Goal: Check status: Check status

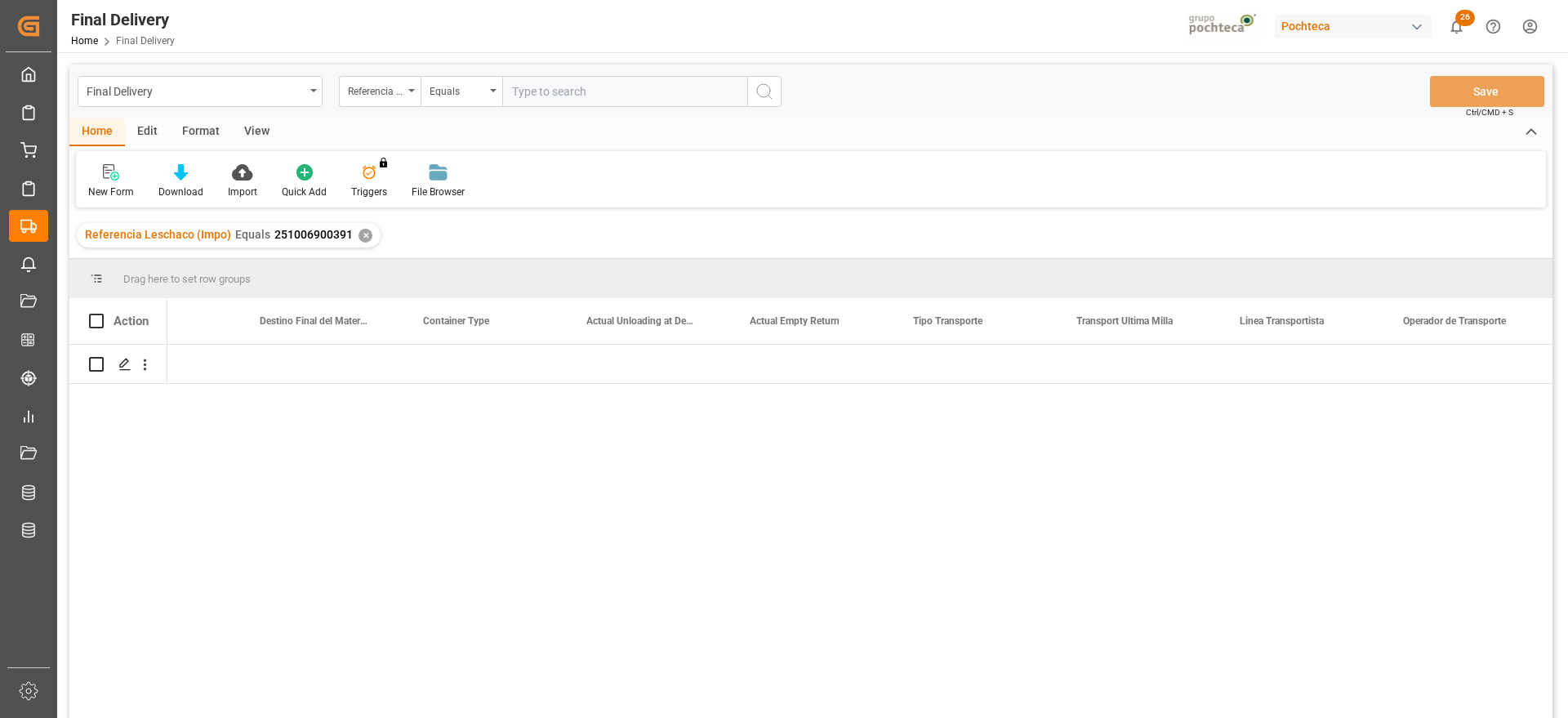
scroll to position [0, 5480]
click at [362, 232] on div "✕" at bounding box center [365, 235] width 13 height 13
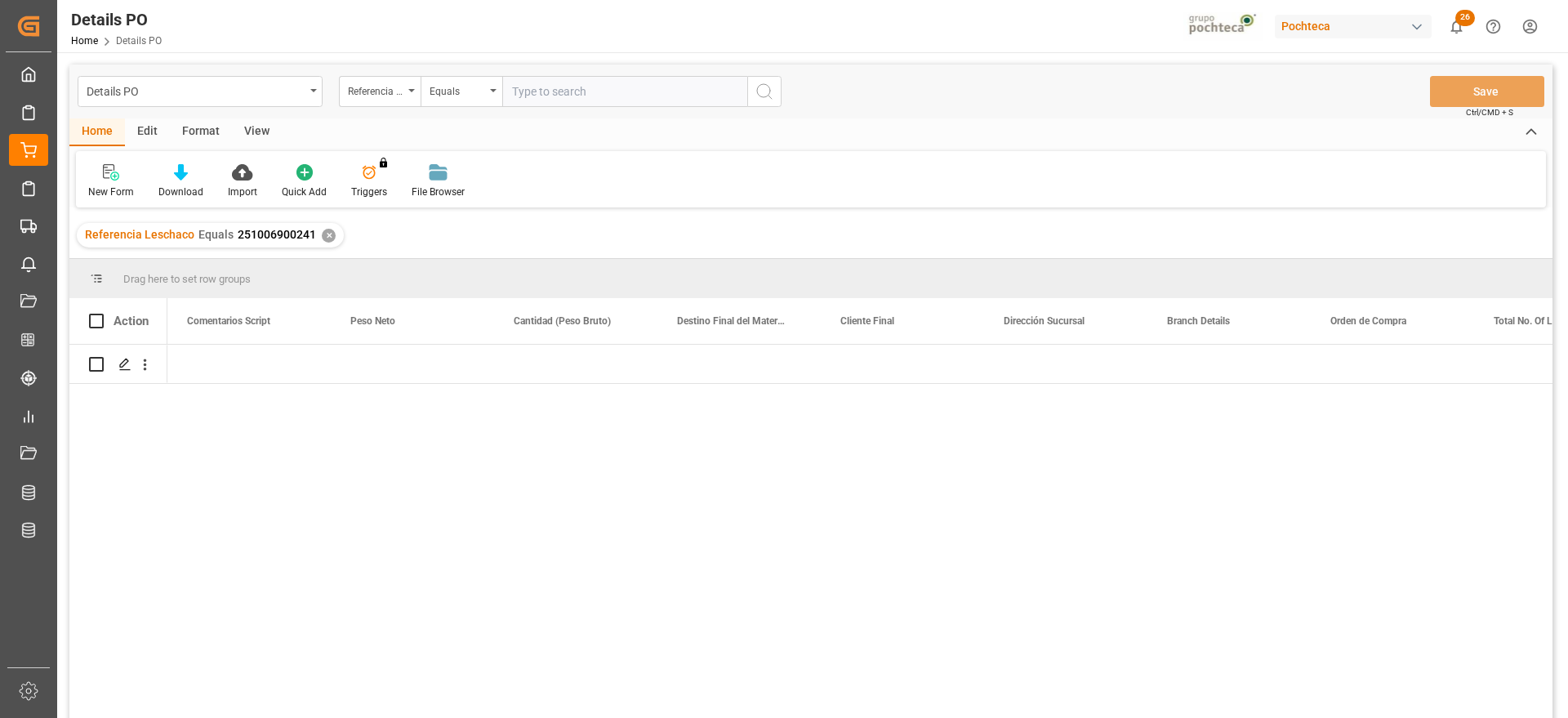
scroll to position [0, 4572]
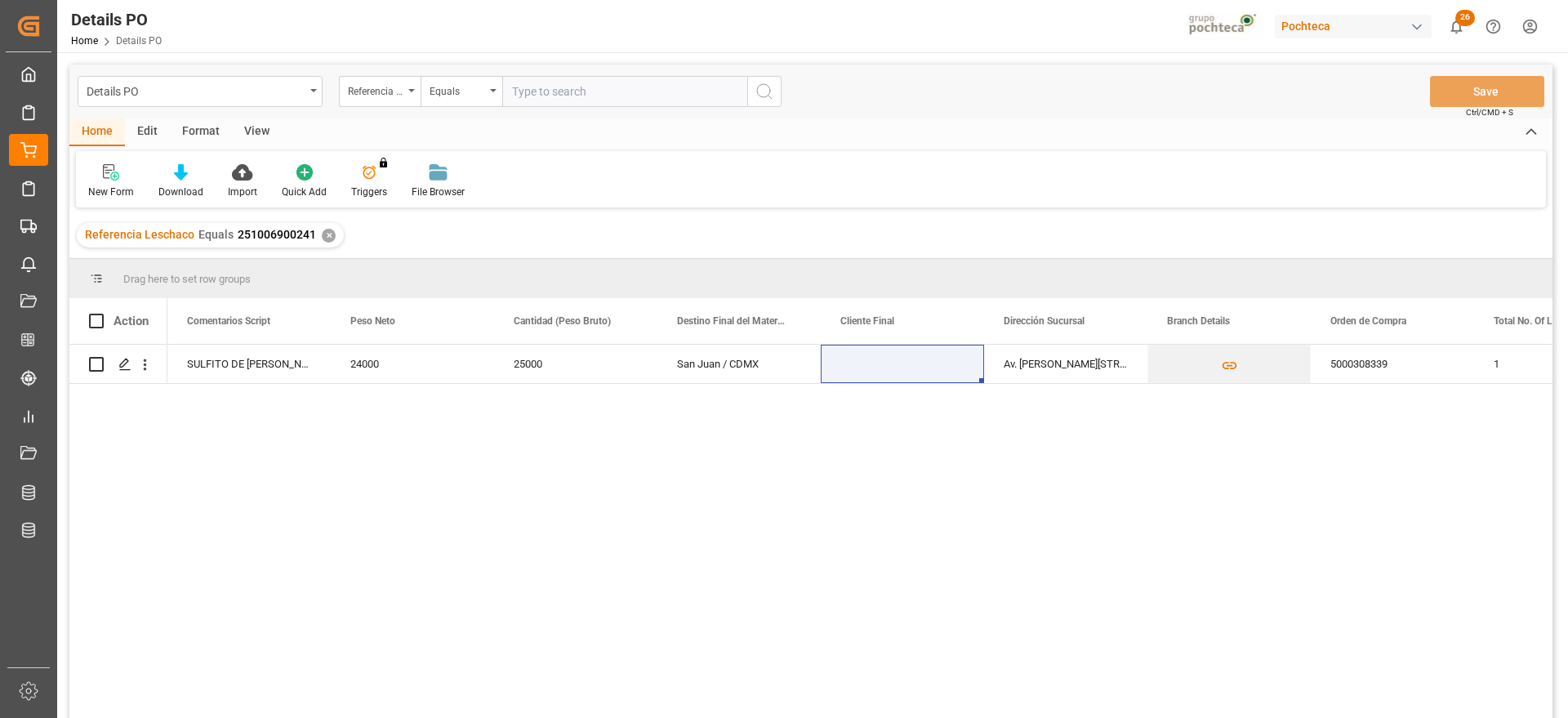
click at [322, 233] on div "✕" at bounding box center [329, 235] width 13 height 13
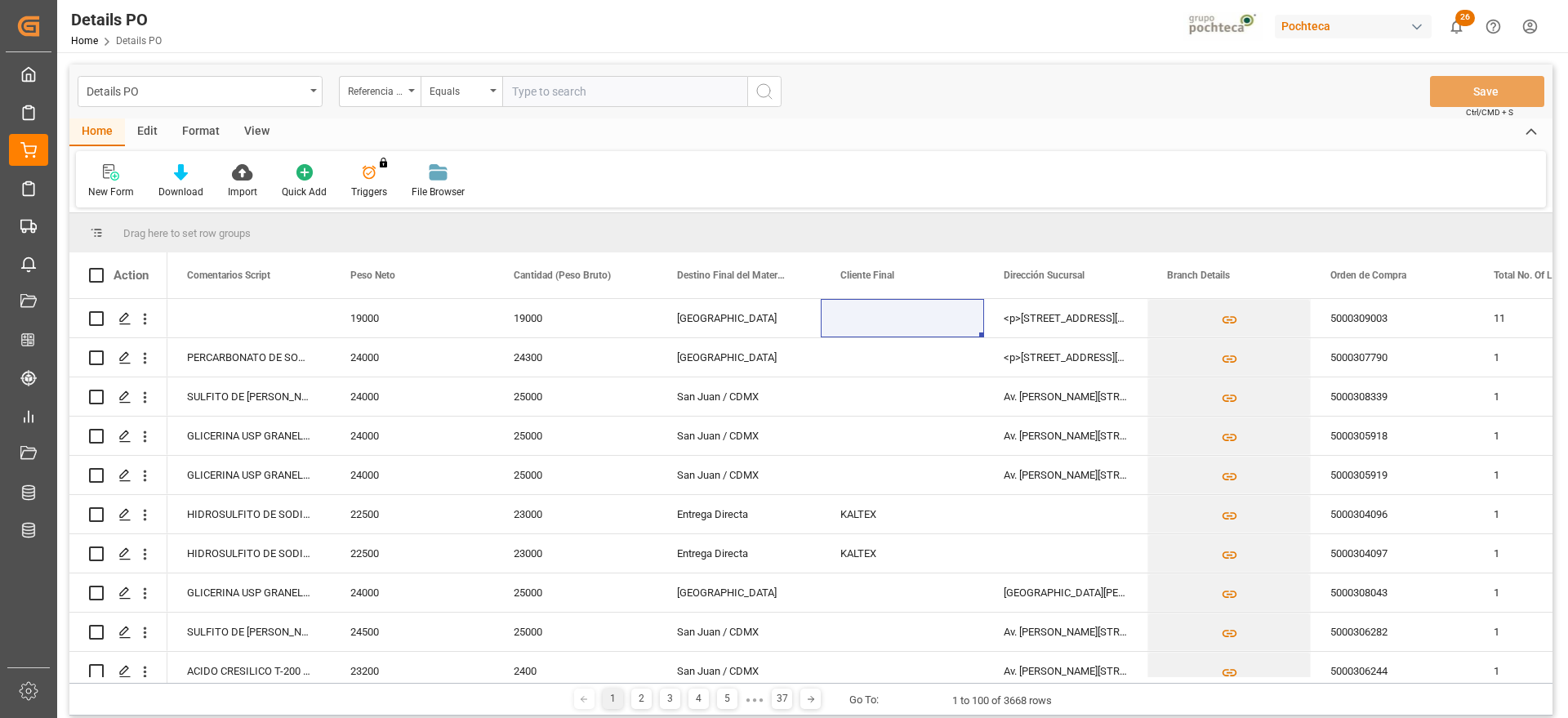
click at [251, 125] on div "View" at bounding box center [257, 132] width 50 height 28
click at [211, 144] on div "Format" at bounding box center [201, 132] width 62 height 28
click at [265, 129] on div "View" at bounding box center [257, 132] width 50 height 28
click at [197, 191] on div "Standard Templates" at bounding box center [184, 191] width 82 height 14
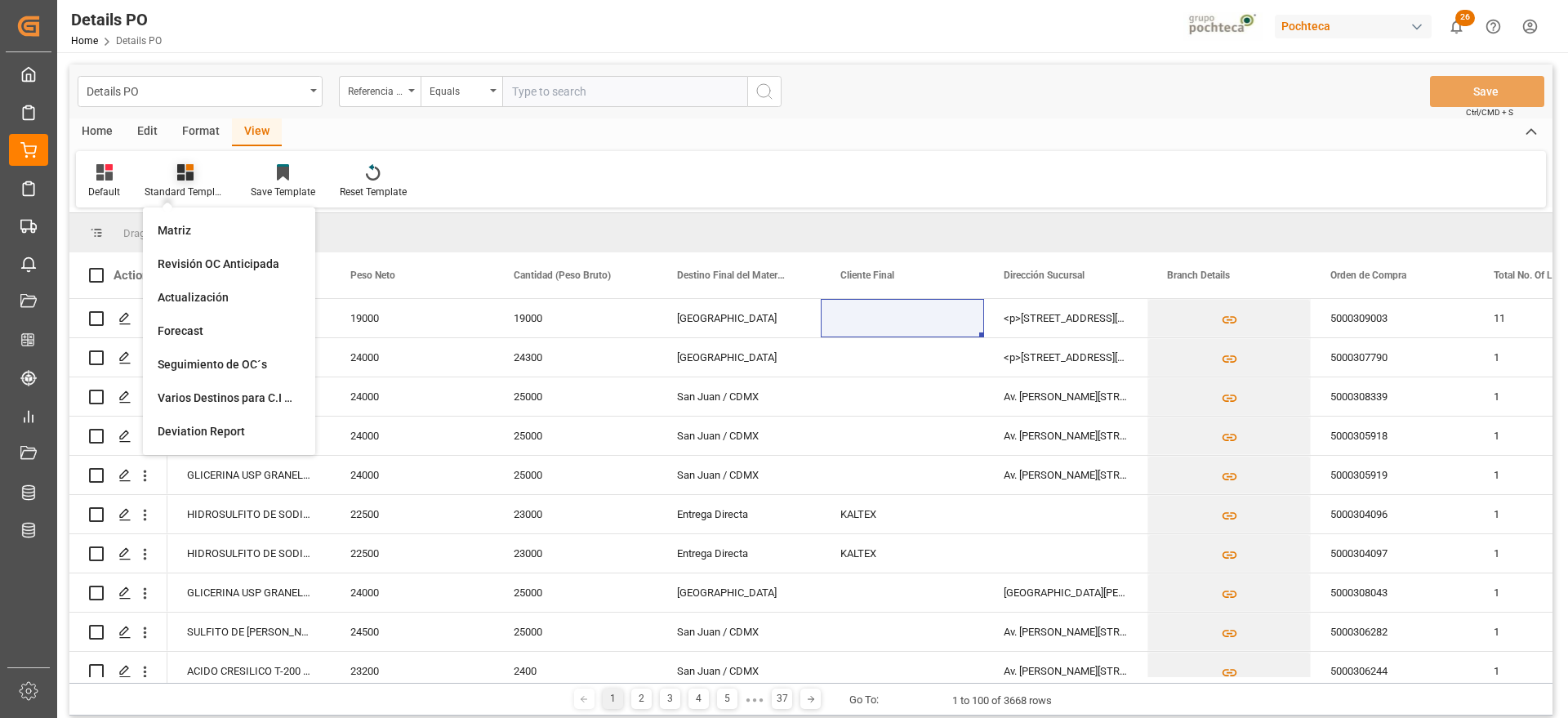
click at [194, 186] on div "Standard Templates" at bounding box center [184, 191] width 82 height 14
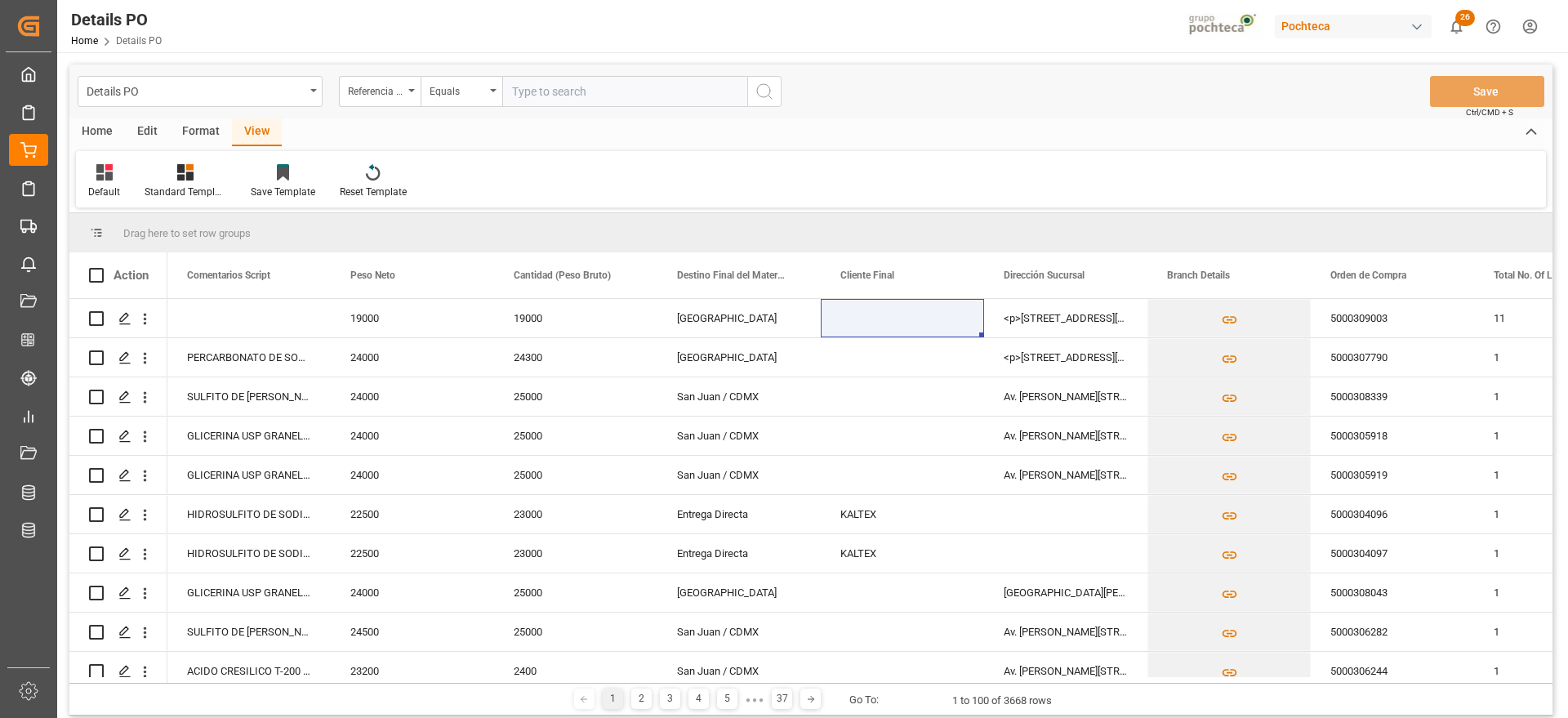
click at [199, 134] on div "Format" at bounding box center [201, 132] width 62 height 28
click at [114, 195] on div "Filter Rows" at bounding box center [112, 191] width 48 height 14
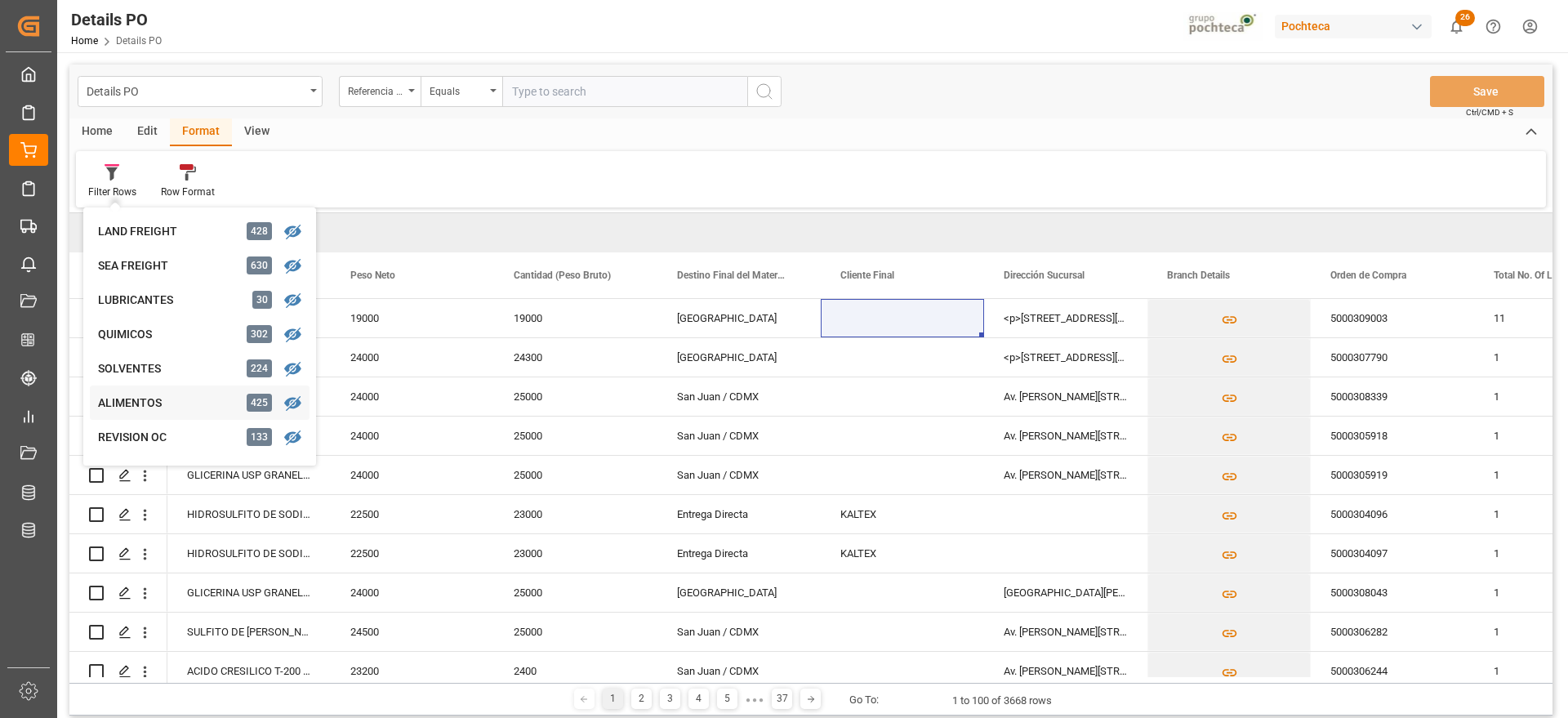
click at [177, 393] on div "ALIMENTOS 425" at bounding box center [199, 403] width 220 height 35
